Goal: Obtain resource: Download file/media

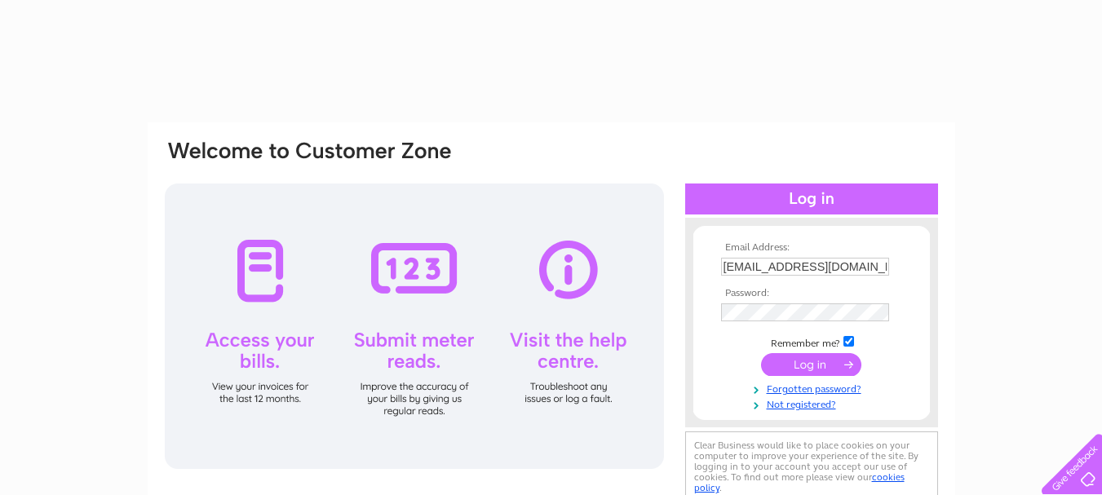
click at [763, 354] on input "submit" at bounding box center [811, 364] width 100 height 23
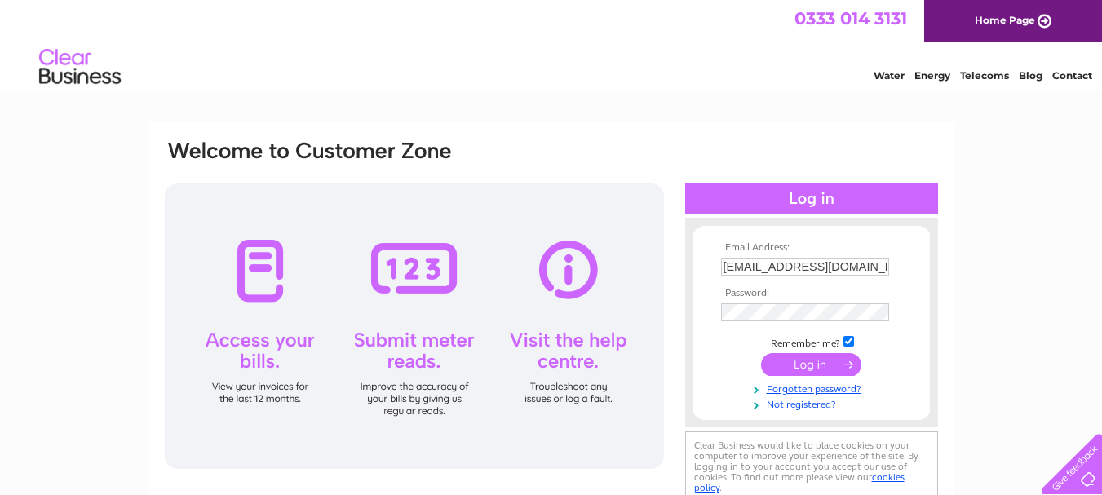
click at [784, 364] on input "submit" at bounding box center [811, 364] width 100 height 23
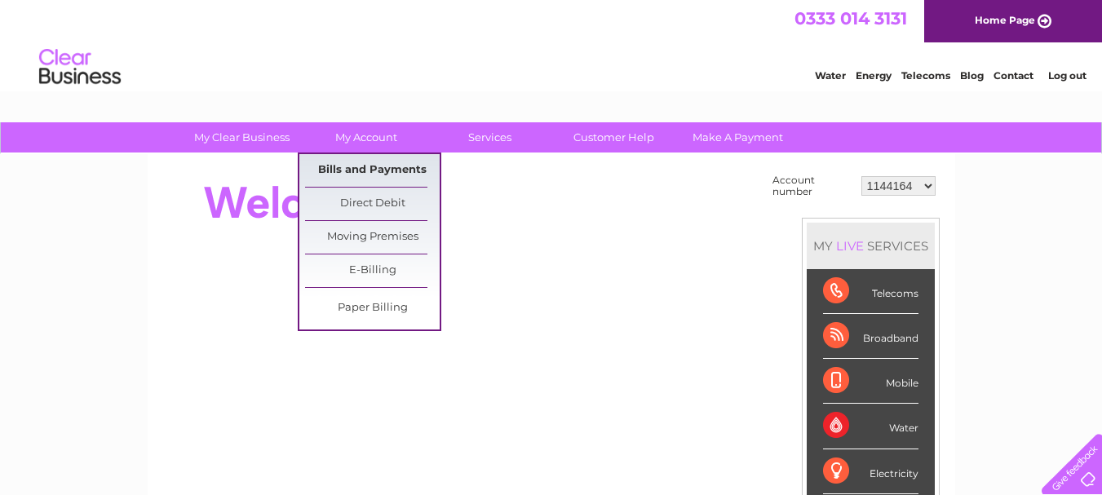
click at [364, 163] on link "Bills and Payments" at bounding box center [372, 170] width 135 height 33
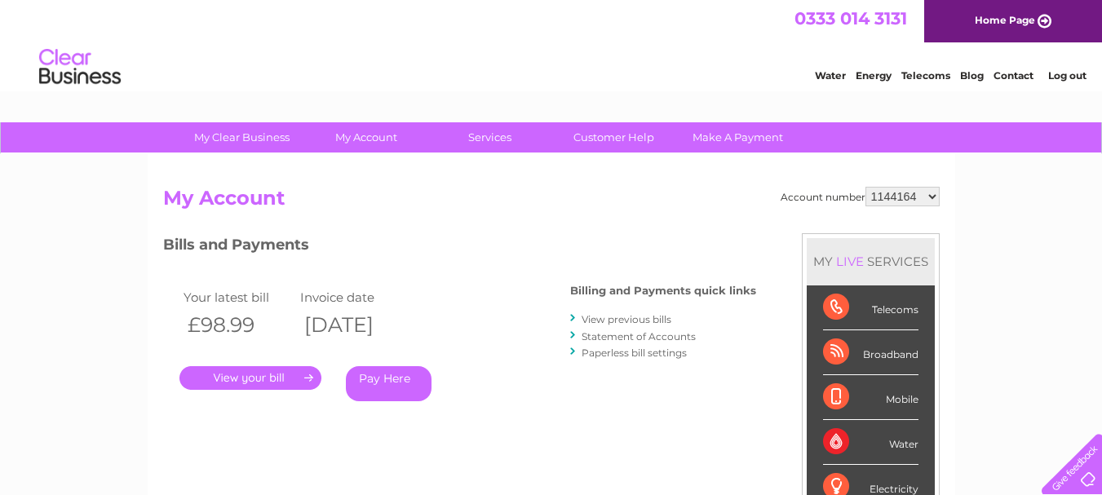
click at [270, 372] on link "." at bounding box center [251, 378] width 142 height 24
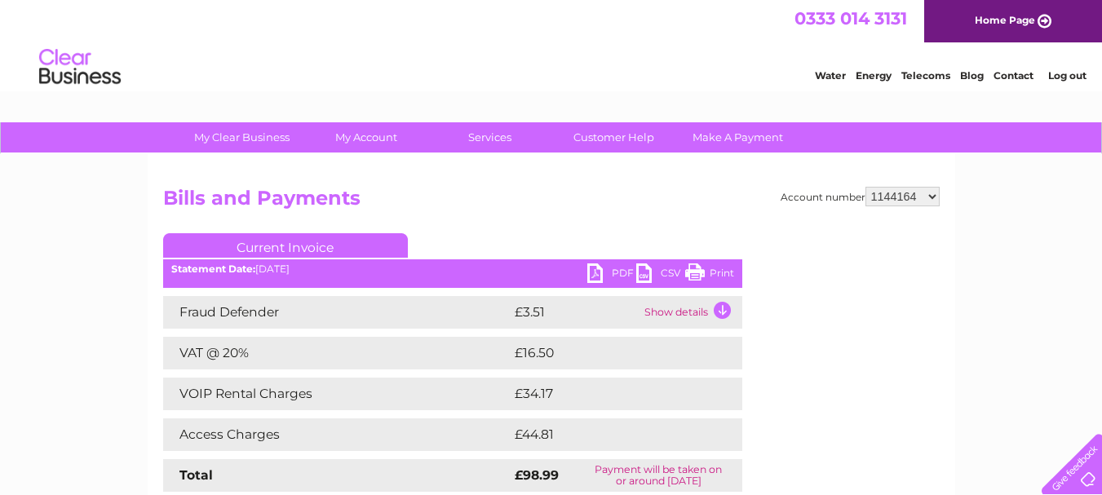
click at [623, 273] on link "PDF" at bounding box center [611, 276] width 49 height 24
click at [932, 197] on select "1144164 30287199 30290368" at bounding box center [903, 197] width 74 height 20
select select "30287199"
click at [866, 187] on select "1144164 30287199 30290368" at bounding box center [903, 197] width 74 height 20
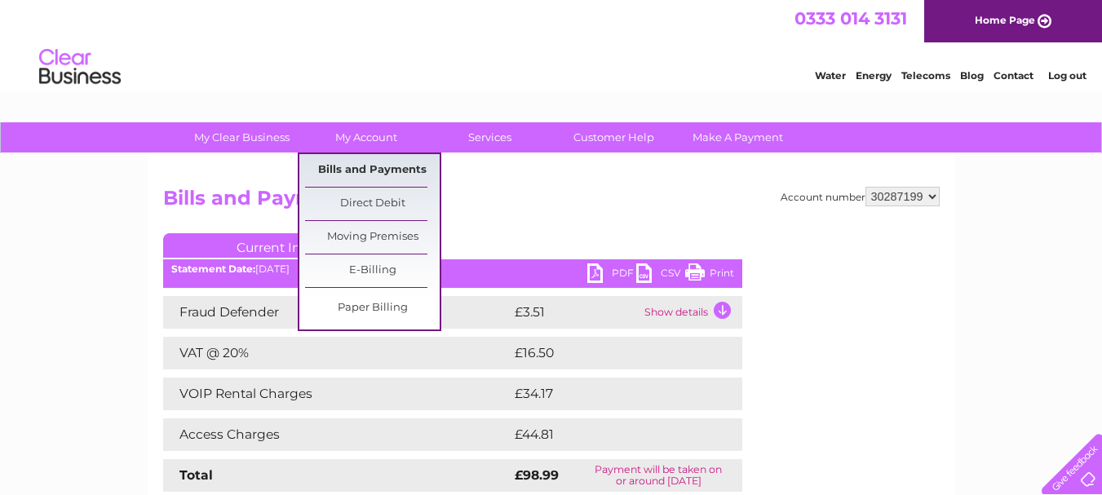
click at [383, 162] on link "Bills and Payments" at bounding box center [372, 170] width 135 height 33
click at [380, 169] on link "Bills and Payments" at bounding box center [372, 170] width 135 height 33
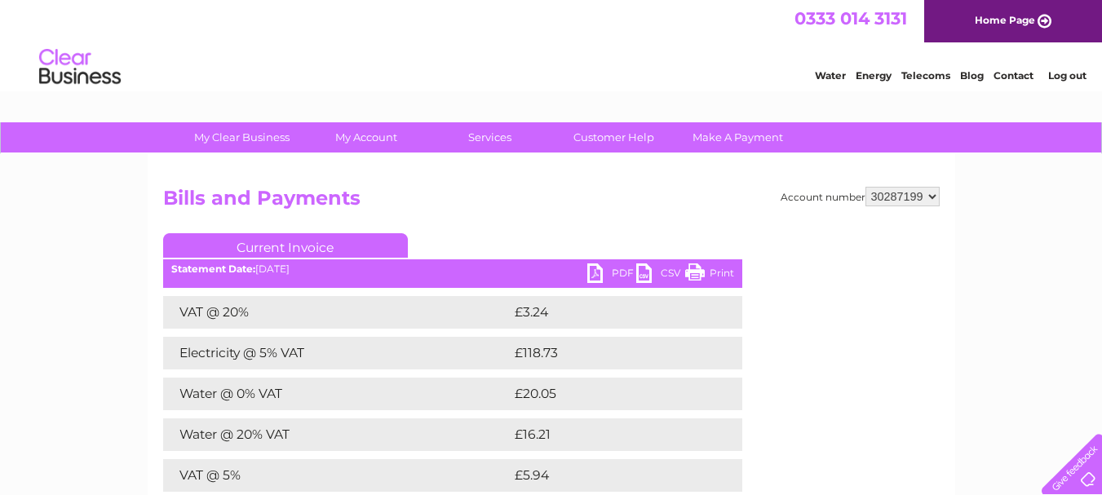
click at [609, 273] on link "PDF" at bounding box center [611, 276] width 49 height 24
click at [882, 200] on select "1144164 30287199 30290368" at bounding box center [903, 197] width 74 height 20
select select "30290368"
click at [866, 187] on select "1144164 30287199 30290368" at bounding box center [903, 197] width 74 height 20
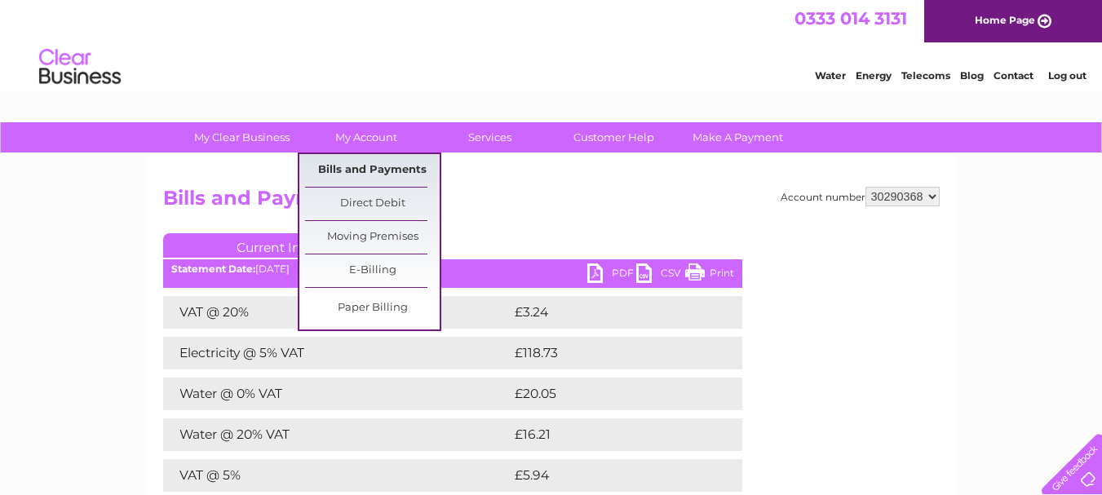
click at [375, 162] on link "Bills and Payments" at bounding box center [372, 170] width 135 height 33
click at [370, 171] on link "Bills and Payments" at bounding box center [372, 170] width 135 height 33
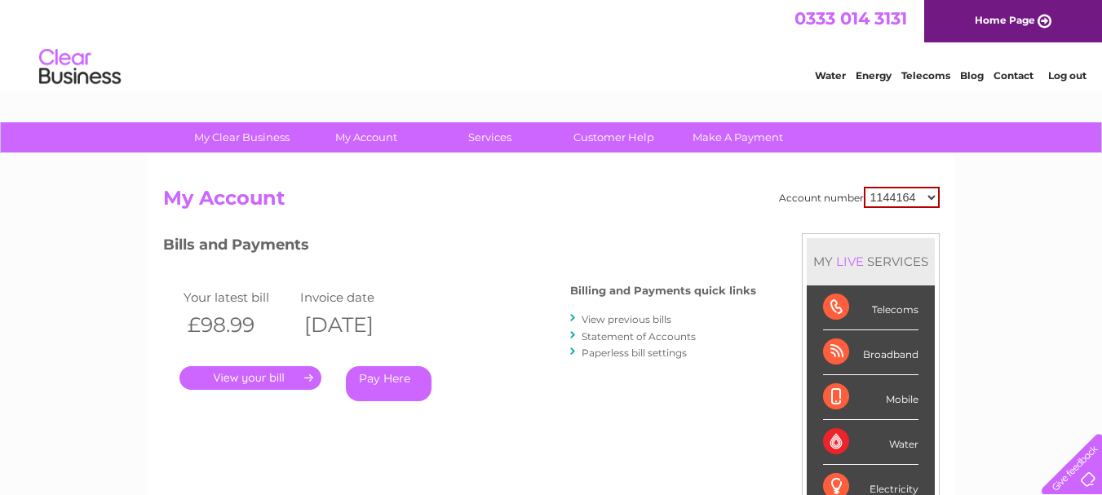
click at [934, 200] on select "1144164 30287199 30290368" at bounding box center [902, 197] width 76 height 21
select select "30290368"
click at [864, 187] on select "1144164 30287199 30290368" at bounding box center [902, 197] width 76 height 21
click at [264, 379] on link "." at bounding box center [251, 378] width 142 height 24
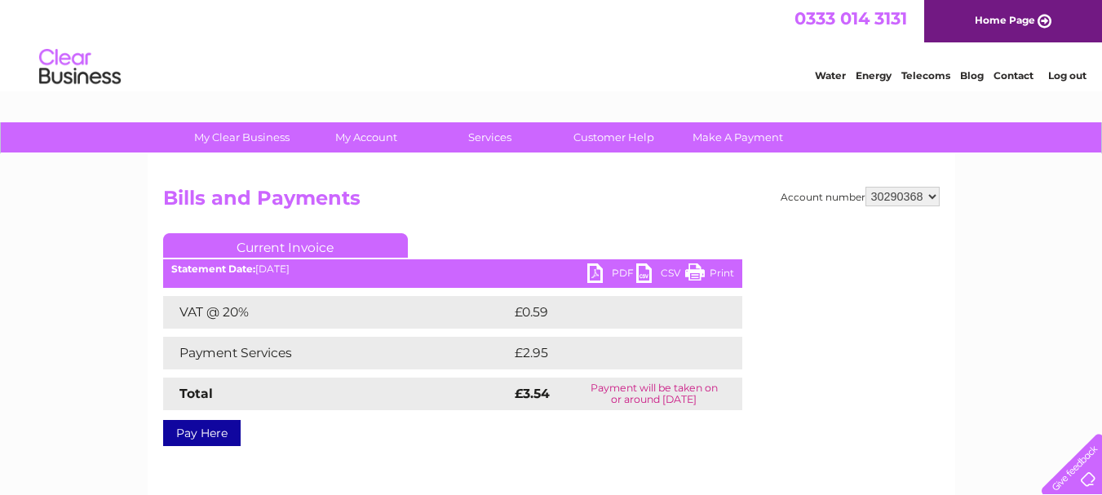
click at [625, 271] on link "PDF" at bounding box center [611, 276] width 49 height 24
click at [1075, 73] on link "Log out" at bounding box center [1068, 75] width 38 height 12
